Goal: Task Accomplishment & Management: Manage account settings

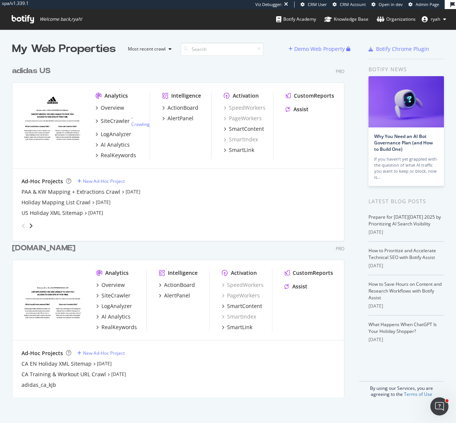
click at [27, 71] on div "adidas US" at bounding box center [31, 71] width 38 height 11
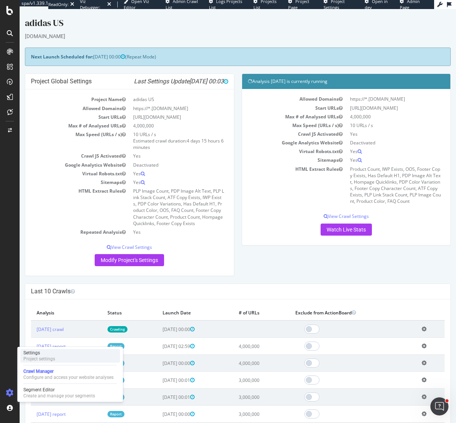
click at [43, 356] on div "Project settings" at bounding box center [39, 359] width 32 height 6
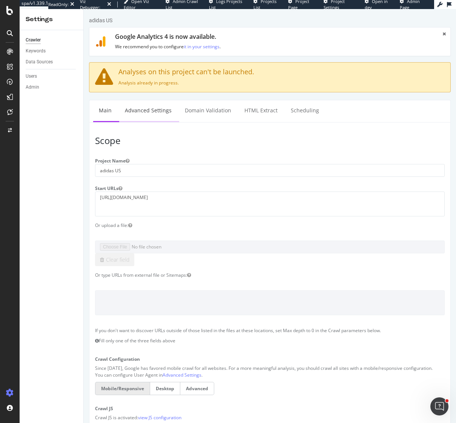
click at [135, 103] on link "Advanced Settings" at bounding box center [148, 110] width 58 height 21
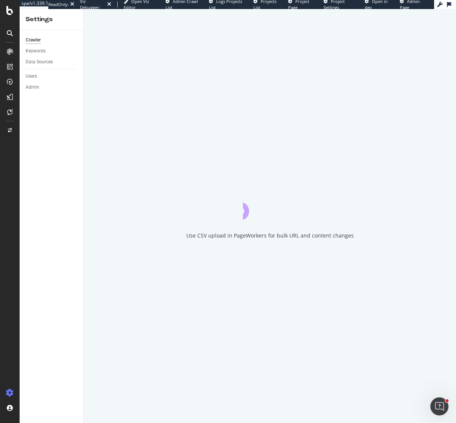
drag, startPoint x: 142, startPoint y: 109, endPoint x: 145, endPoint y: 111, distance: 4.1
click at [142, 109] on div "Use CSV upload in PageWorkers for bulk URL and content changes" at bounding box center [270, 216] width 372 height 414
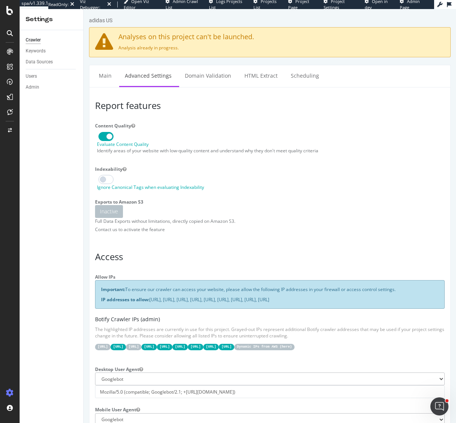
scroll to position [6, 0]
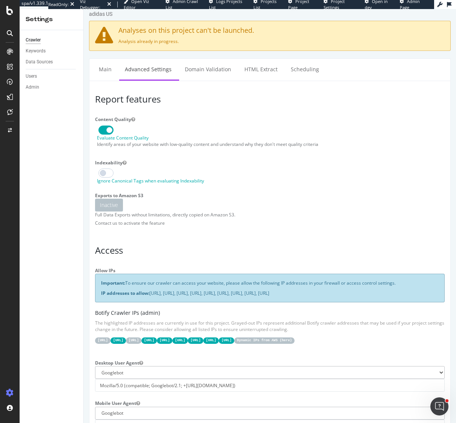
click at [291, 197] on div "Exports to Amazon S3 Inactive Full Data Exports without limitations, directly c…" at bounding box center [269, 210] width 361 height 40
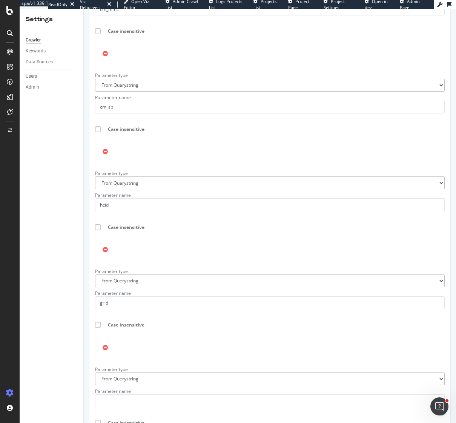
scroll to position [1247, 0]
